Goal: Task Accomplishment & Management: Complete application form

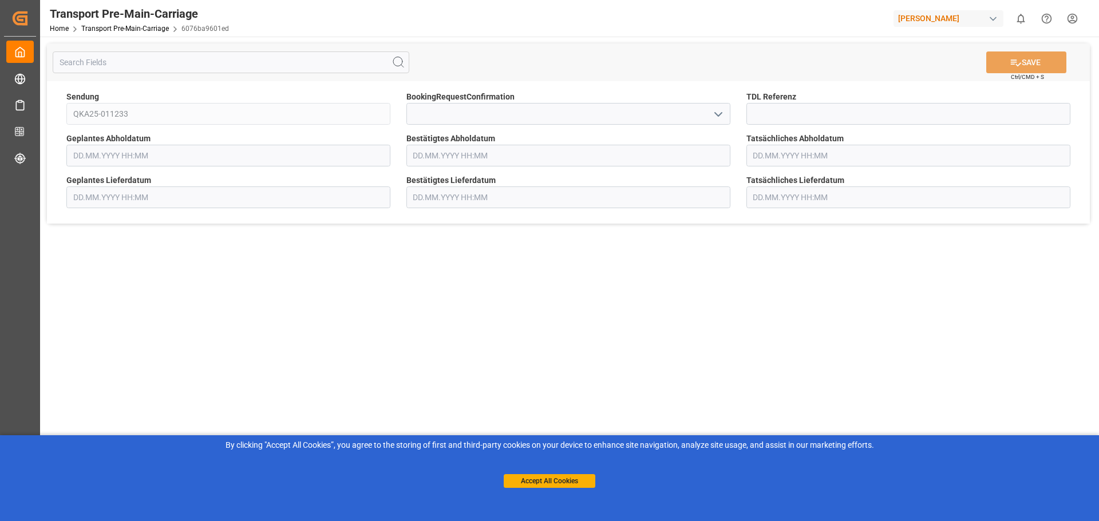
type input "[DATE] 00:00"
click at [759, 106] on input at bounding box center [908, 114] width 324 height 22
click at [768, 113] on input at bounding box center [908, 114] width 324 height 22
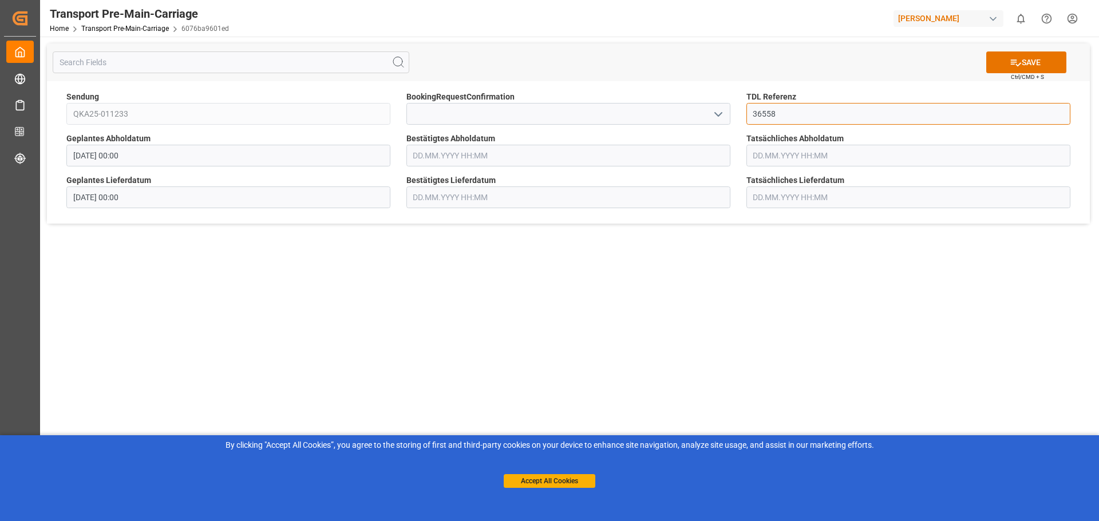
type input "36558"
click at [465, 105] on input at bounding box center [568, 114] width 324 height 22
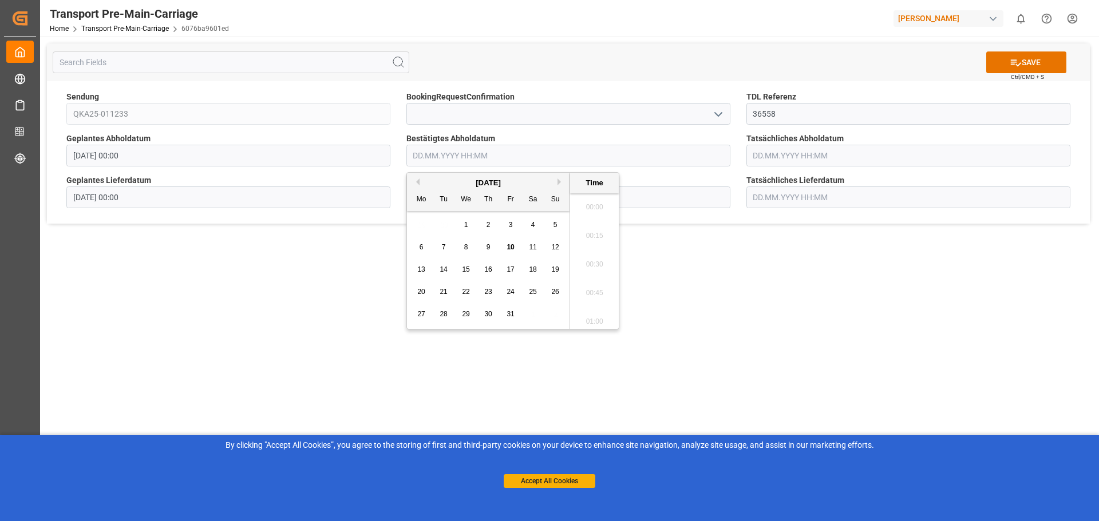
click at [707, 159] on input "text" at bounding box center [568, 156] width 324 height 22
click at [416, 267] on div "13" at bounding box center [421, 270] width 14 height 14
click at [595, 317] on li "11:45" at bounding box center [594, 318] width 49 height 29
type input "[DATE] 11:45"
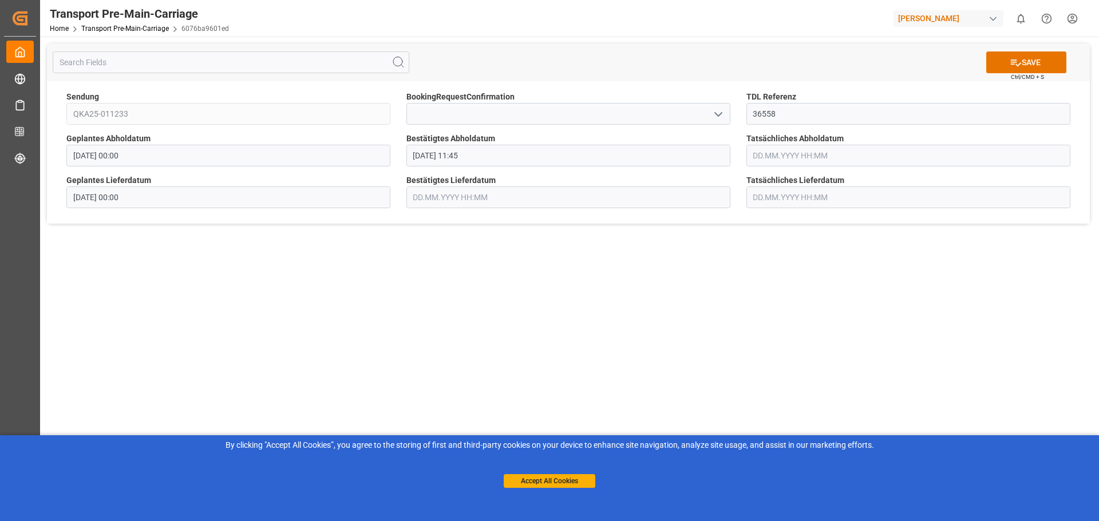
click at [461, 191] on input "text" at bounding box center [568, 198] width 324 height 22
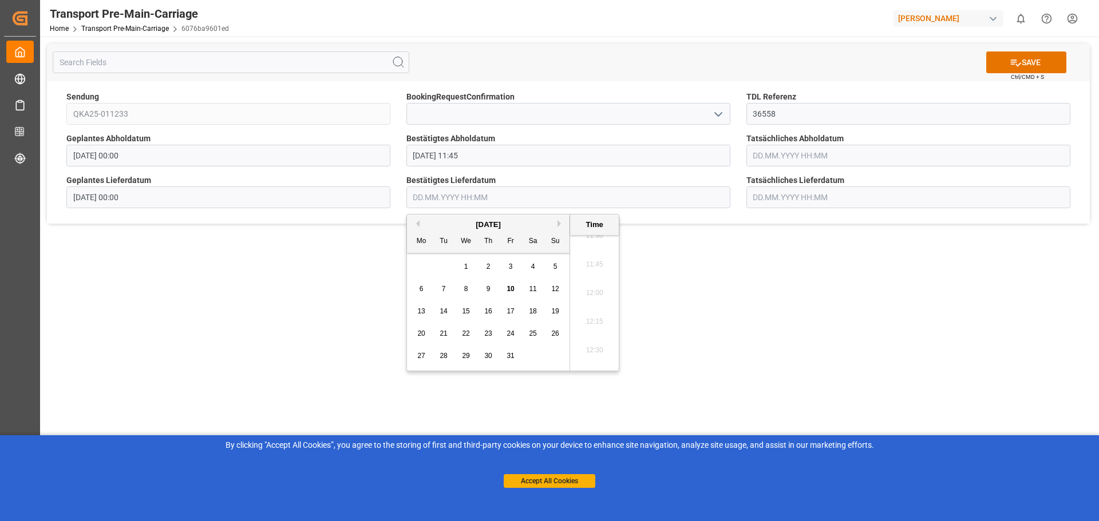
scroll to position [1341, 0]
click at [491, 310] on span "16" at bounding box center [487, 311] width 7 height 8
click at [595, 369] on li "13:15" at bounding box center [594, 368] width 49 height 29
type input "[DATE] 13:15"
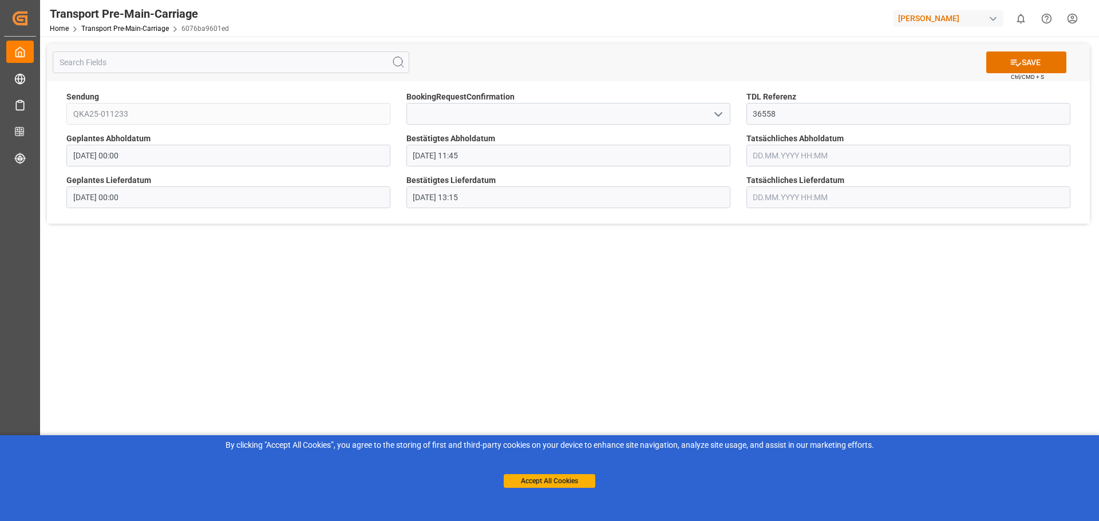
click at [750, 287] on main "SAVE Ctrl/CMD + S Sendung QKA25-011233 BookingRequestConfirmation TDL Referenz …" at bounding box center [568, 276] width 1057 height 479
click at [1010, 59] on icon at bounding box center [1016, 63] width 12 height 12
